Goal: Task Accomplishment & Management: Manage account settings

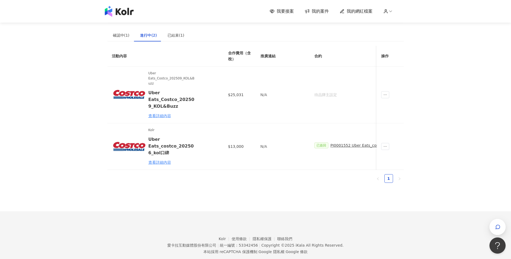
click at [126, 17] on div "我要接案 我的案件 我的網紅檔案" at bounding box center [255, 11] width 511 height 23
click at [116, 36] on div "確認中(1)" at bounding box center [121, 35] width 17 height 6
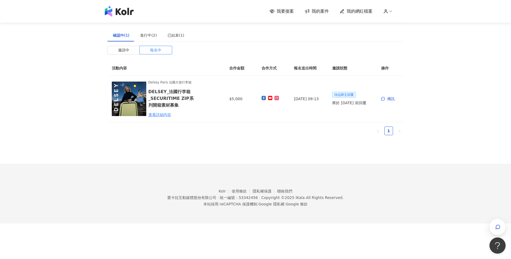
click at [64, 114] on div "我要接案 我的案件 我的網紅檔案 建議執行流程 確認中(1) 進行中(2) 已結束(1) 邀請中 報名中 活動內容 合作金額 合作方式 報名送出時間 邀請狀態…" at bounding box center [255, 112] width 511 height 224
click at [120, 35] on div "確認中(1)" at bounding box center [121, 35] width 17 height 6
drag, startPoint x: 120, startPoint y: 35, endPoint x: 157, endPoint y: 48, distance: 39.7
click at [157, 48] on span "報名中" at bounding box center [155, 50] width 11 height 8
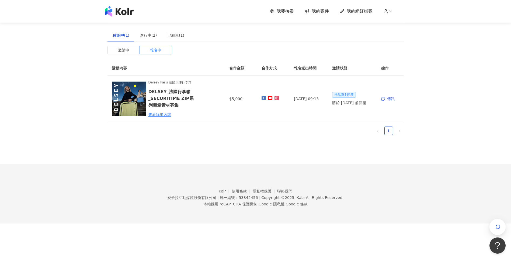
click at [317, 135] on ul "1" at bounding box center [256, 131] width 296 height 9
click at [342, 144] on div "建議執行流程 確認中(1) 進行中(2) 已結束(1) 邀請中 報名中 活動內容 合作金額 合作方式 報名送出時間 邀請狀態 操作 Delsey Paris …" at bounding box center [256, 82] width 296 height 164
click at [288, 12] on span "我要接案" at bounding box center [285, 11] width 17 height 6
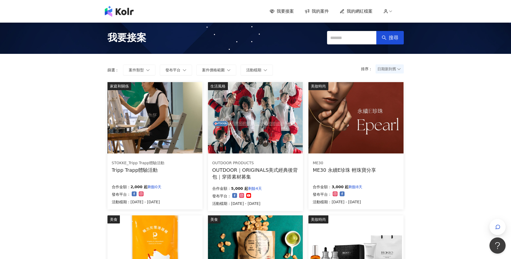
click at [142, 74] on button "案件類型" at bounding box center [139, 70] width 32 height 11
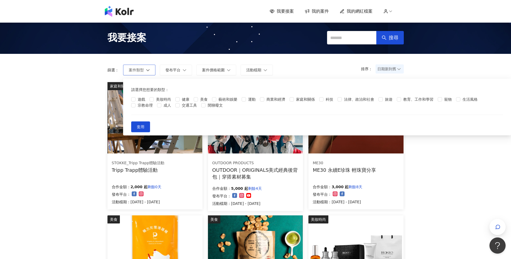
click at [142, 74] on button "案件類型" at bounding box center [139, 70] width 32 height 11
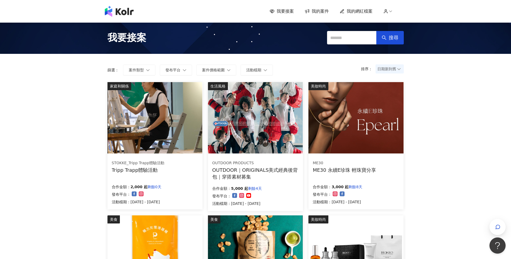
click at [391, 69] on span "日期新到舊" at bounding box center [390, 69] width 25 height 8
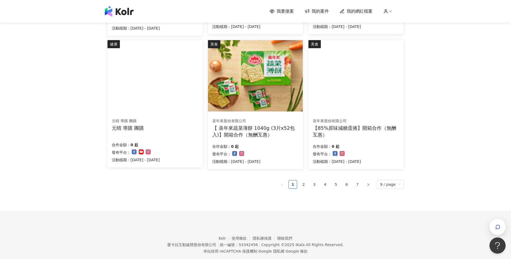
scroll to position [320, 0]
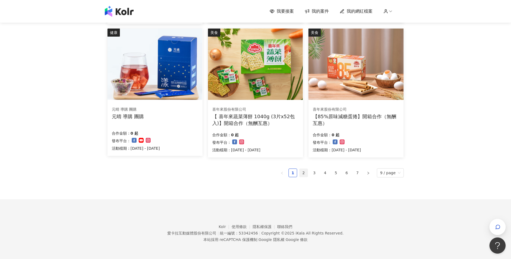
click at [305, 173] on link "2" at bounding box center [304, 173] width 8 height 8
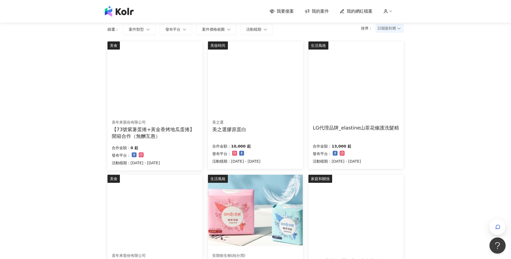
scroll to position [105, 0]
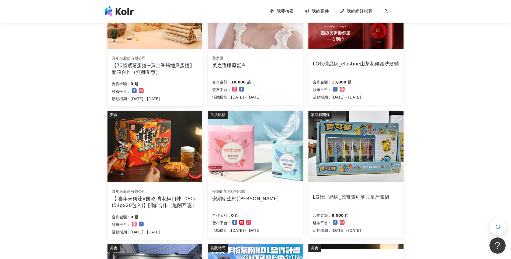
click at [364, 146] on img at bounding box center [356, 146] width 95 height 71
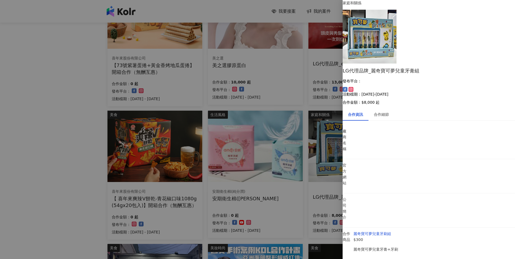
click at [301, 194] on div at bounding box center [257, 129] width 515 height 259
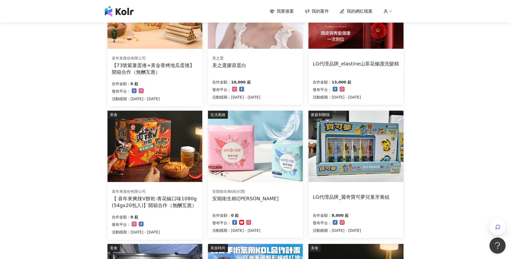
click at [459, 191] on div "我要接案 我的案件 我的網紅檔案 我要接案 搜尋 排序： 日期新到舊 篩選： 案件類型 發布平台 案件價格範圍 活動檔期 清除 套用 美食 喜年來股份有限公司…" at bounding box center [255, 185] width 511 height 580
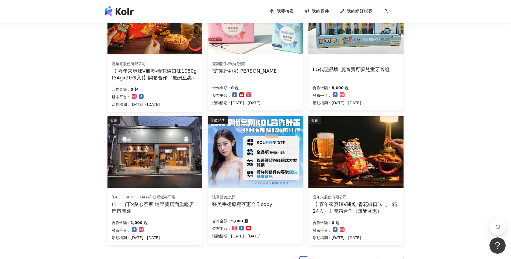
scroll to position [267, 0]
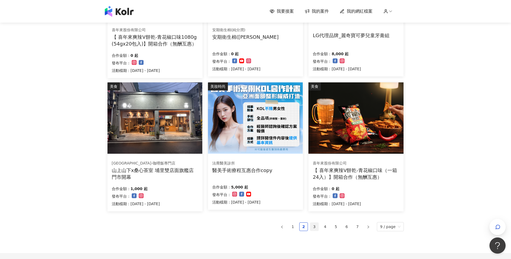
click at [316, 229] on link "3" at bounding box center [315, 227] width 8 height 8
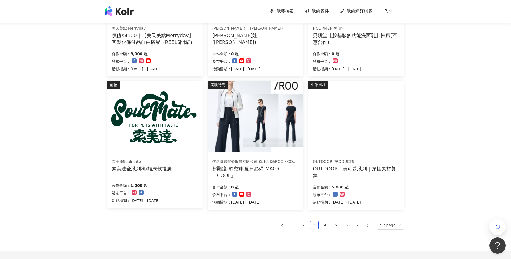
scroll to position [265, 0]
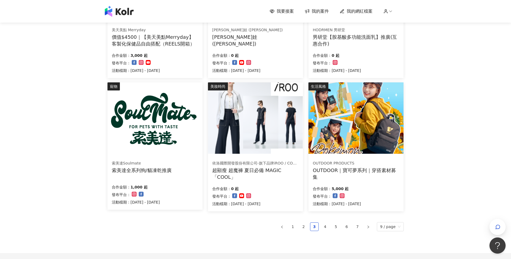
click at [442, 171] on div "我要接案 我的案件 我的網紅檔案 我要接案 搜尋 排序： 日期新到舊 篩選： 案件類型 發布平台 案件價格範圍 活動檔期 清除 套用 運動 Duoflask …" at bounding box center [255, 24] width 511 height 578
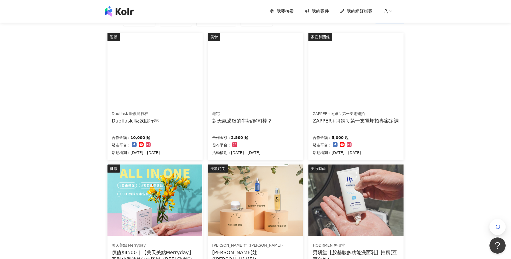
scroll to position [0, 0]
